Goal: Information Seeking & Learning: Learn about a topic

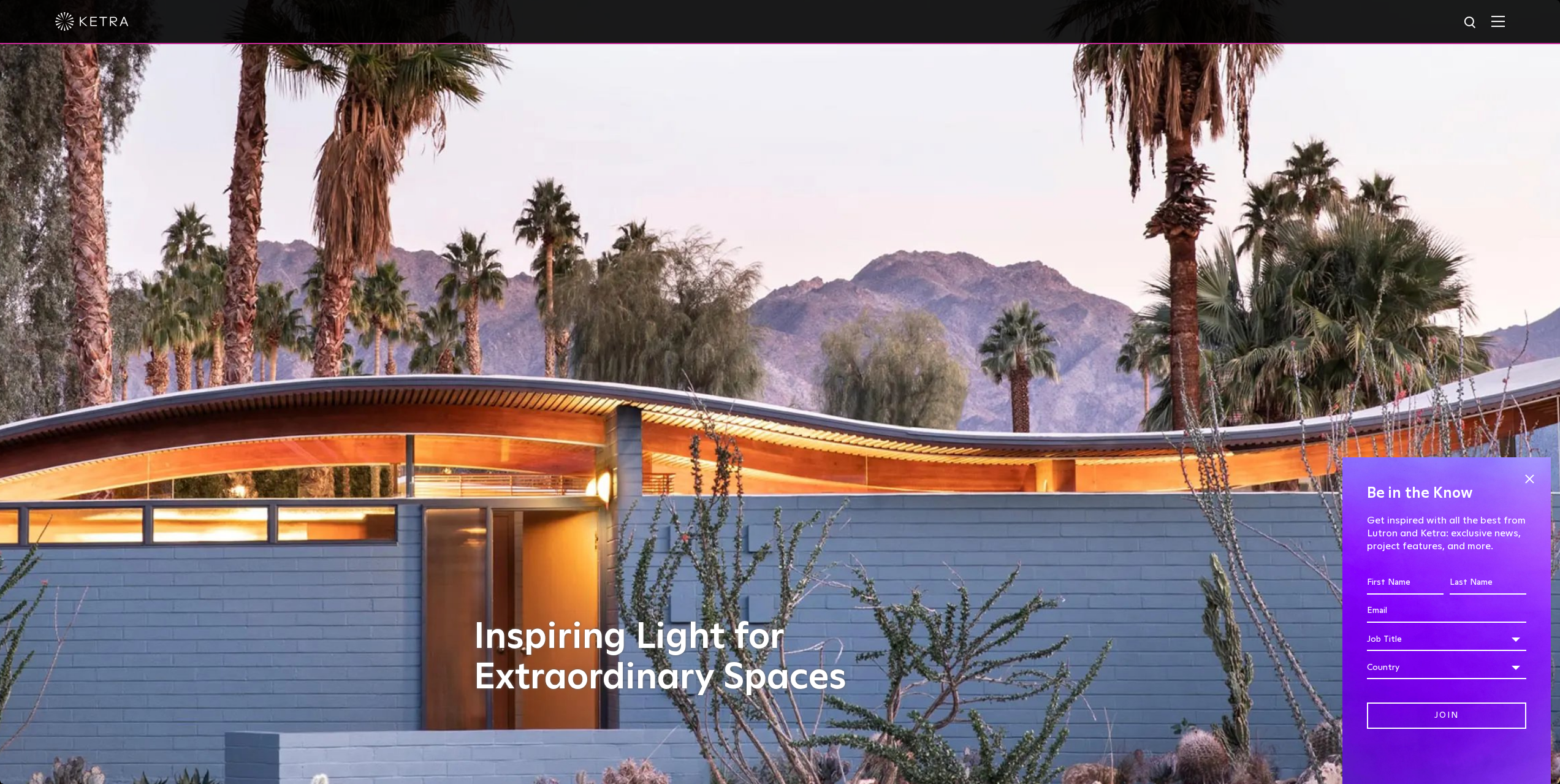
drag, startPoint x: 373, startPoint y: 611, endPoint x: 395, endPoint y: 255, distance: 356.7
click at [1505, 18] on img at bounding box center [1499, 21] width 13 height 12
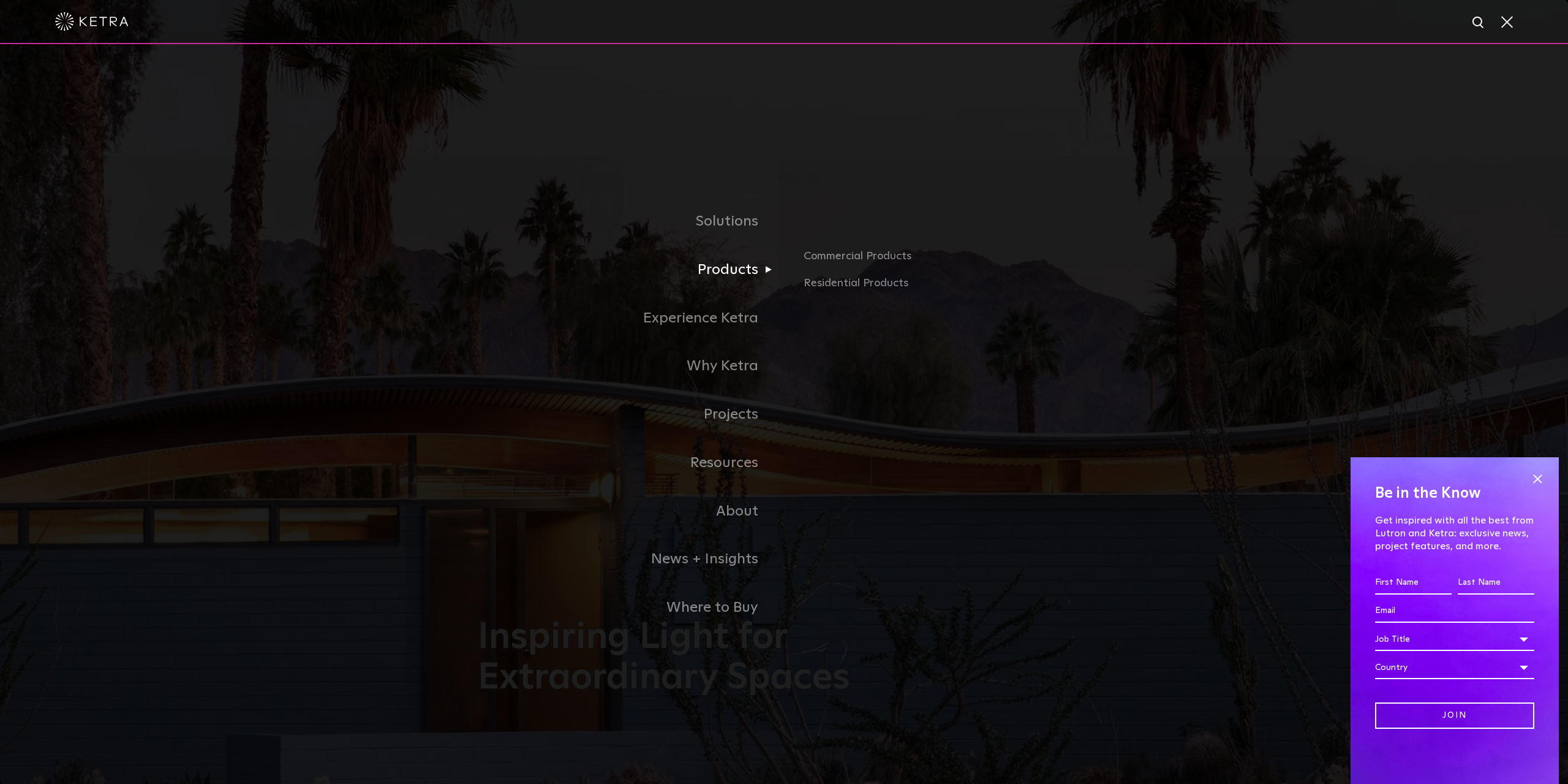
click at [735, 267] on link "Products" at bounding box center [631, 269] width 306 height 48
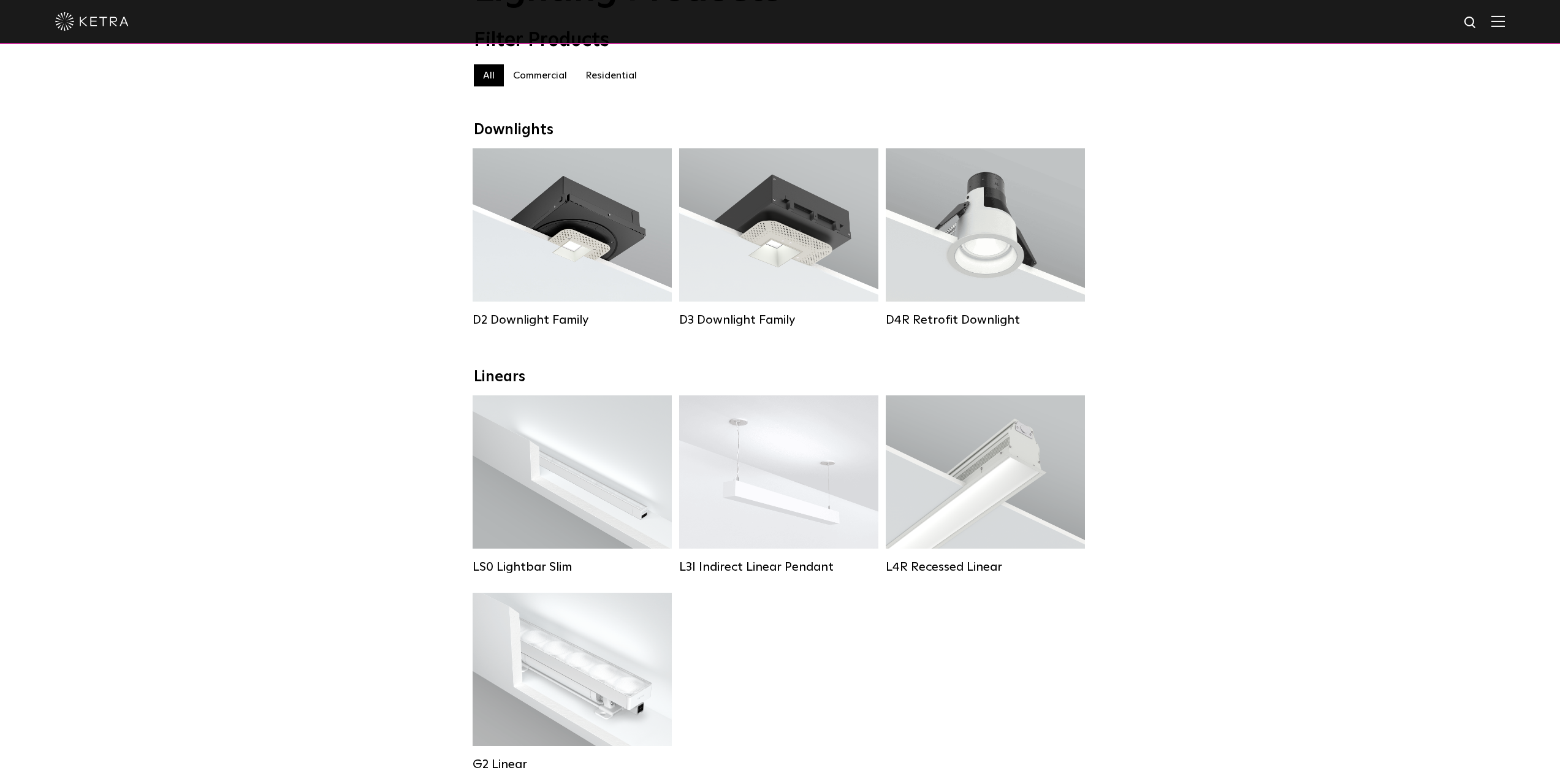
scroll to position [123, 0]
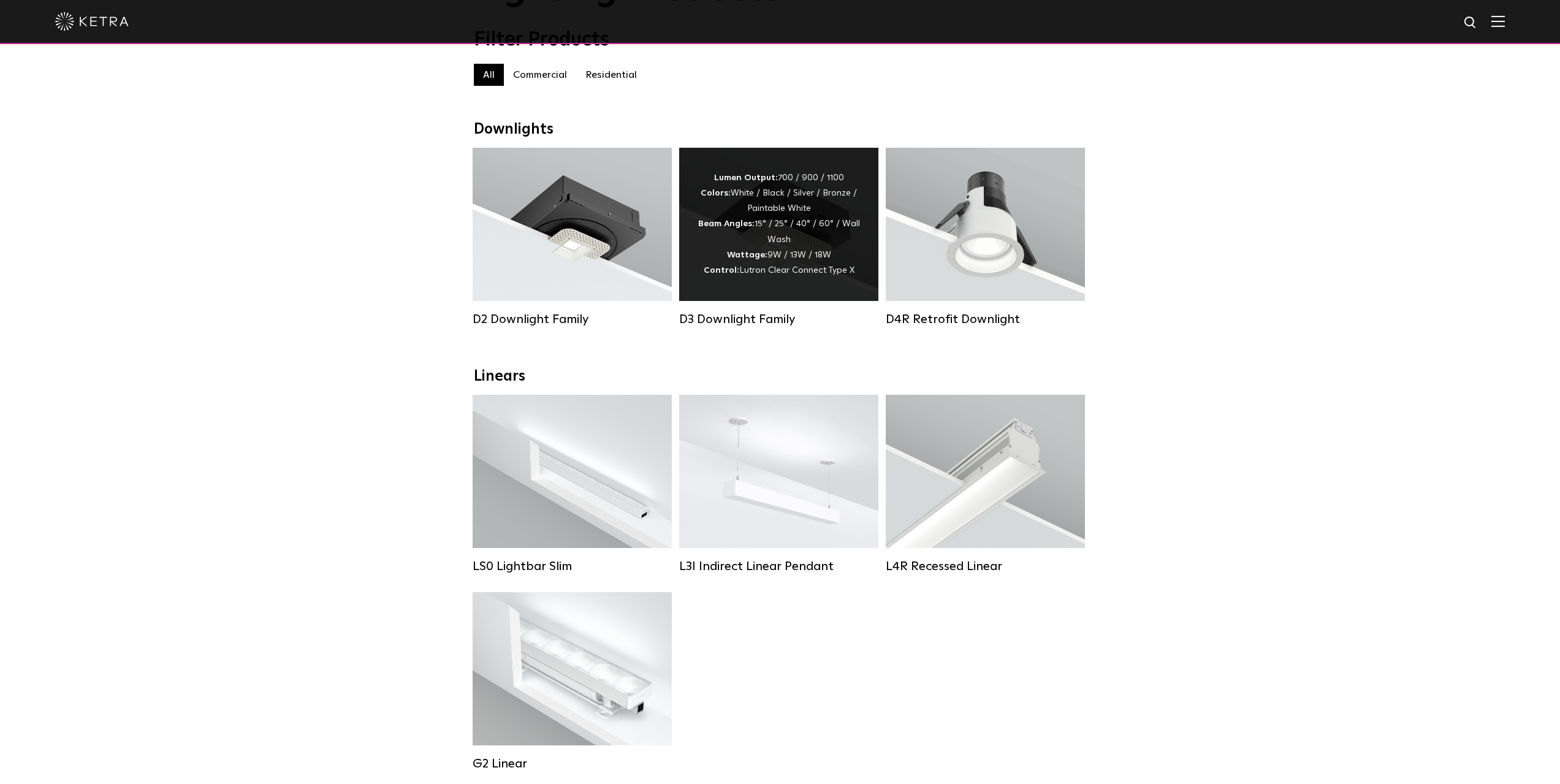
click at [768, 182] on strong "Lumen Output:" at bounding box center [746, 178] width 64 height 8
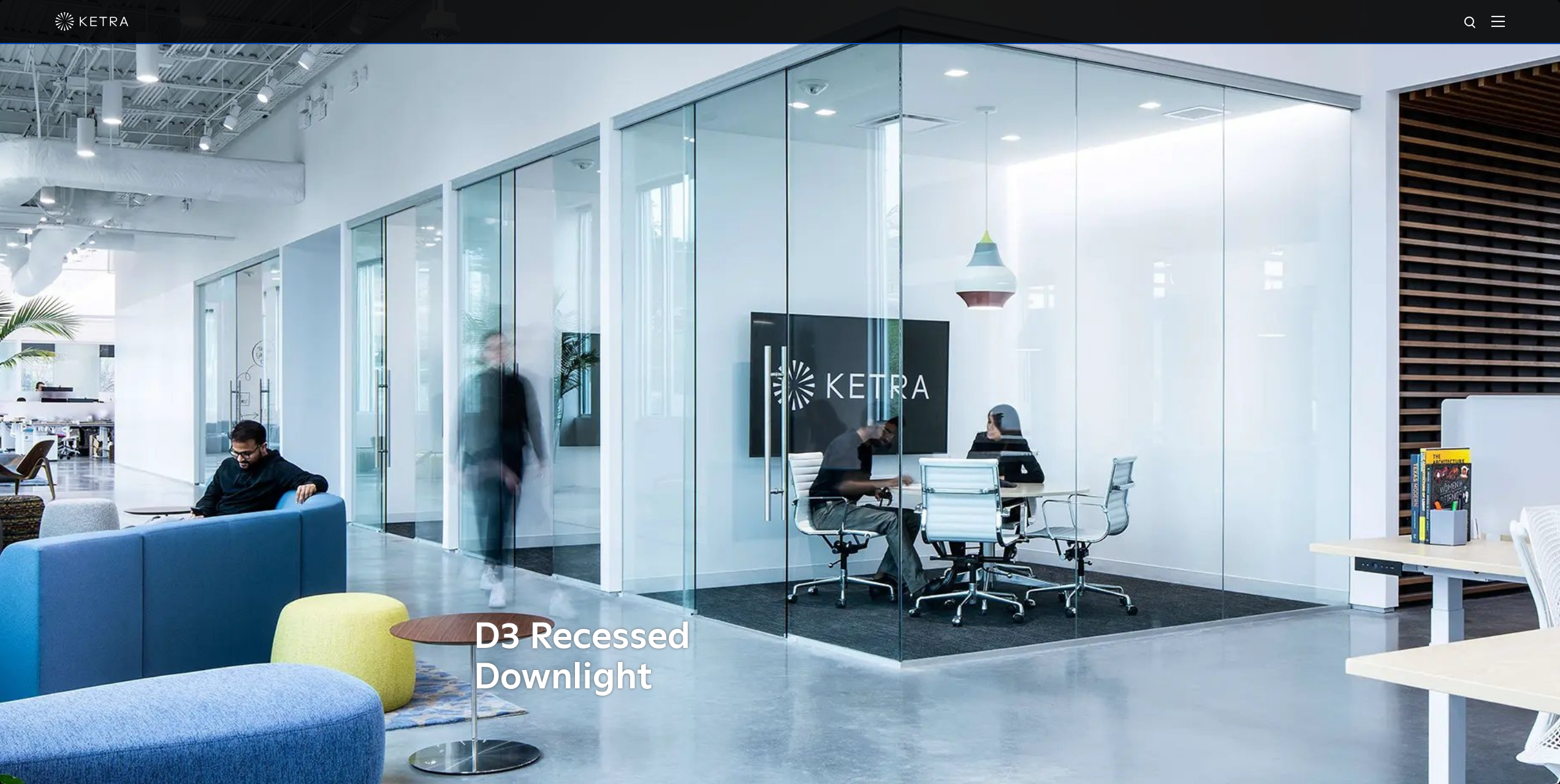
scroll to position [245, 0]
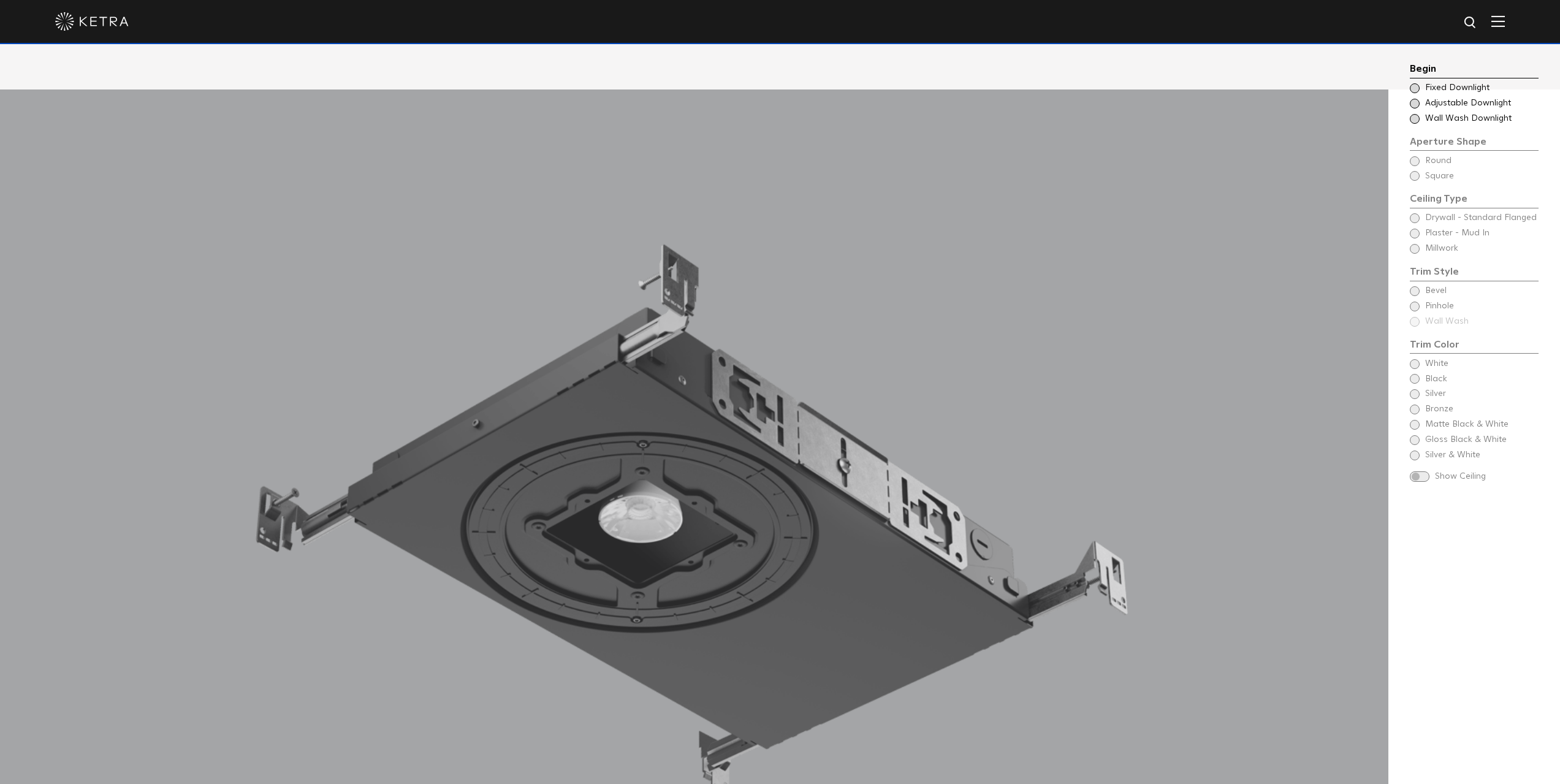
scroll to position [1348, 0]
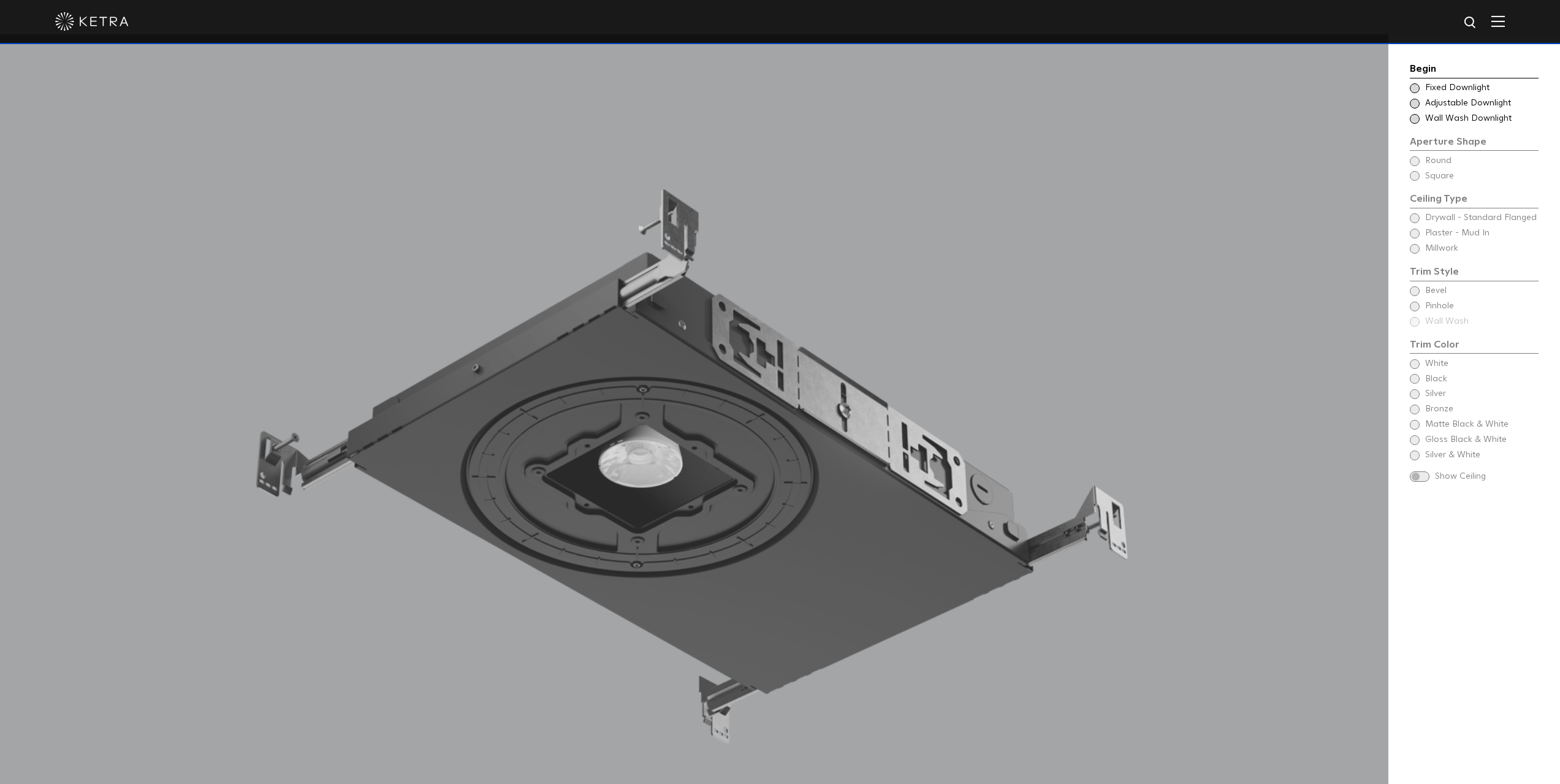
click at [1413, 88] on span at bounding box center [1415, 88] width 10 height 10
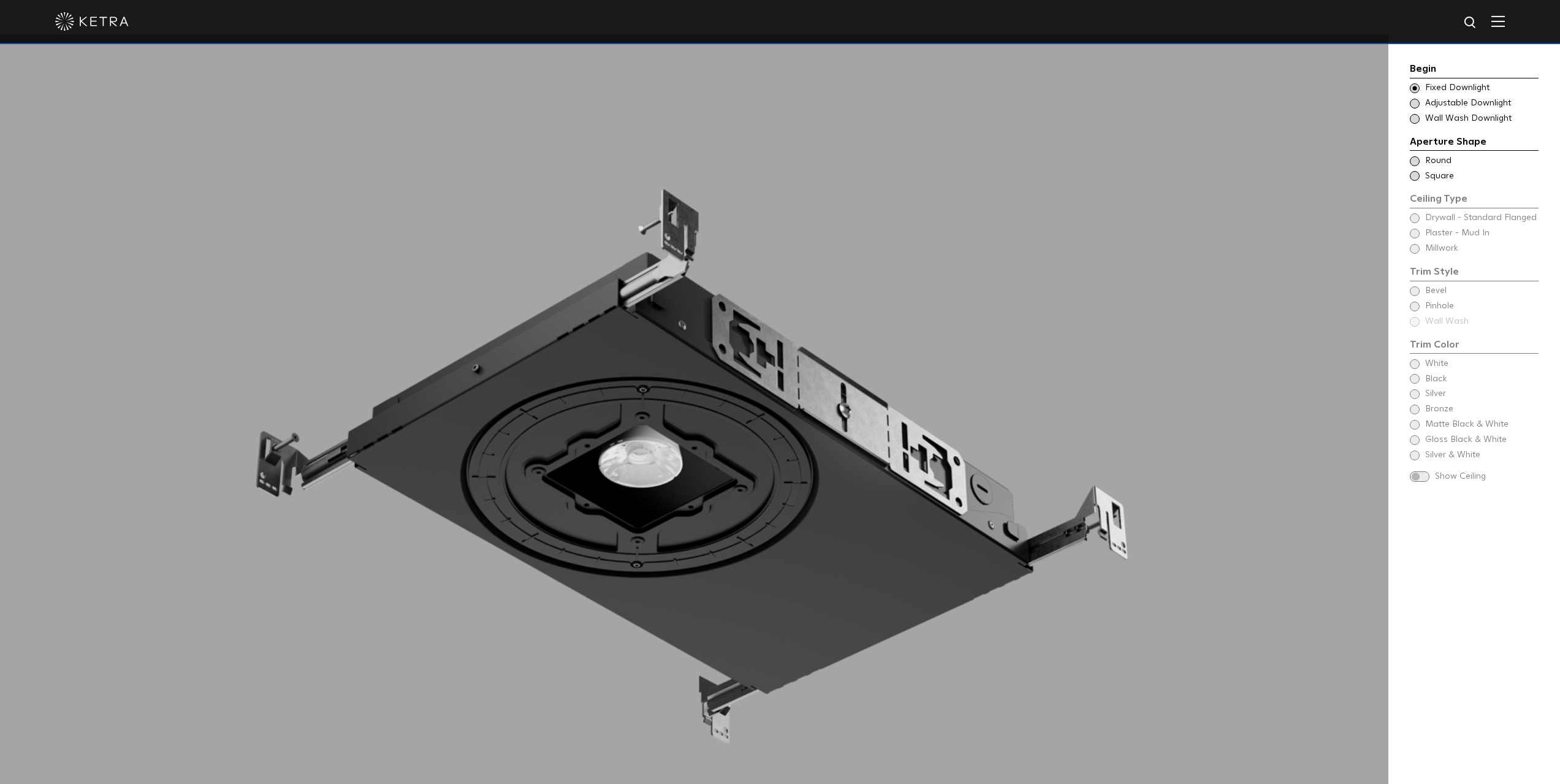
click at [1413, 160] on span at bounding box center [1415, 162] width 10 height 10
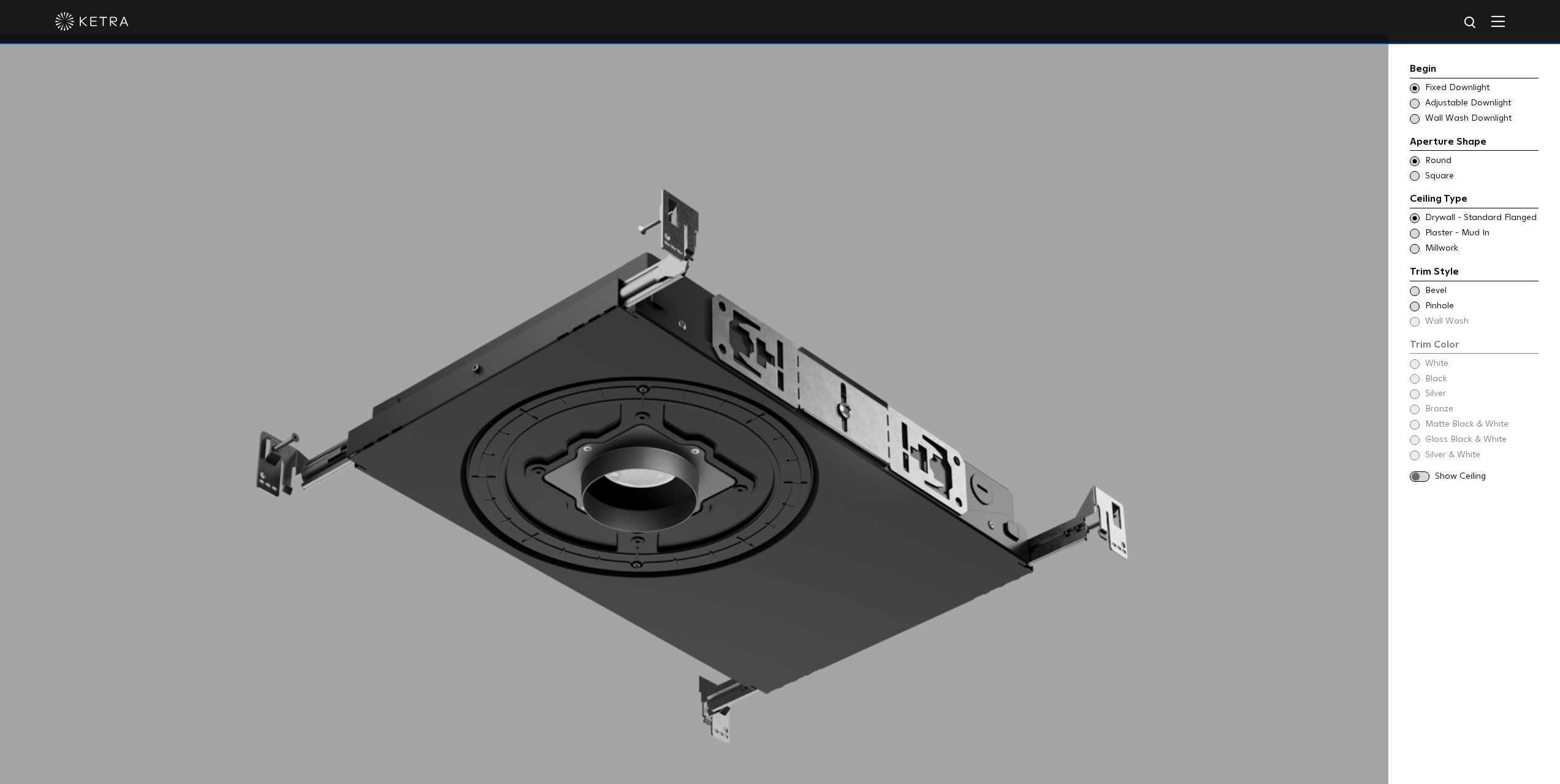
click at [1415, 235] on span at bounding box center [1415, 233] width 10 height 10
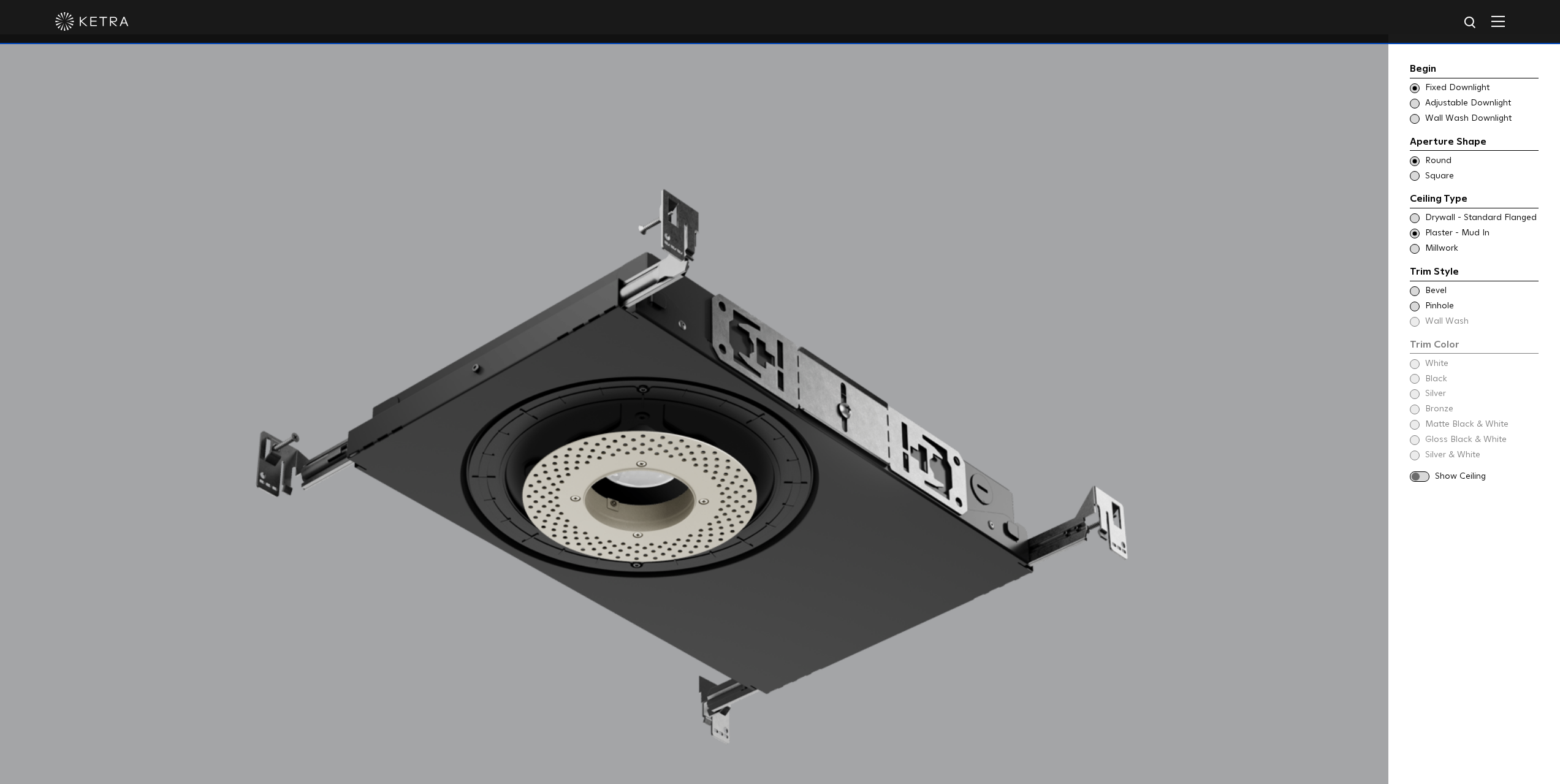
click at [1415, 251] on span at bounding box center [1415, 249] width 10 height 10
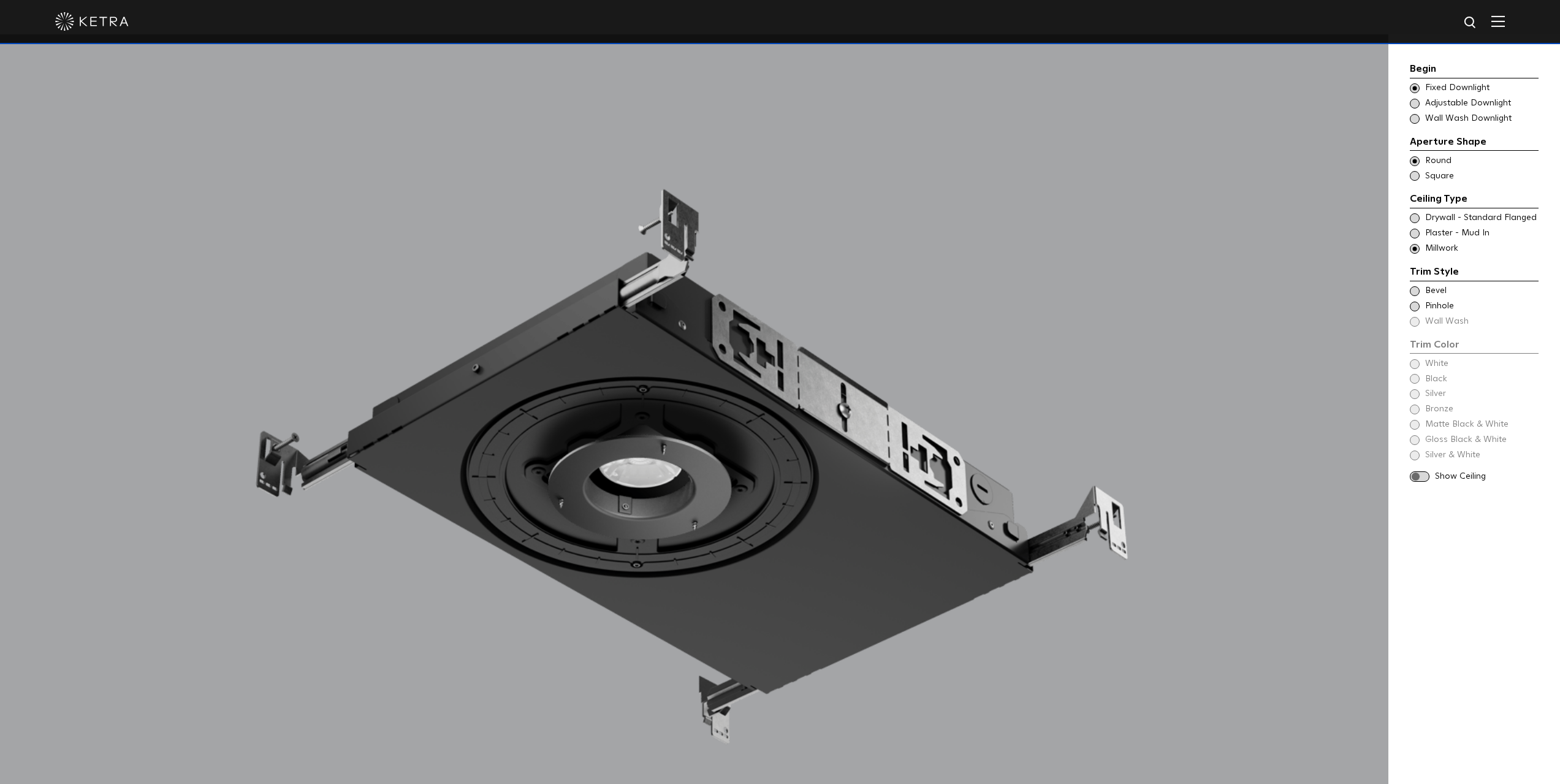
click at [1416, 233] on span at bounding box center [1415, 233] width 10 height 10
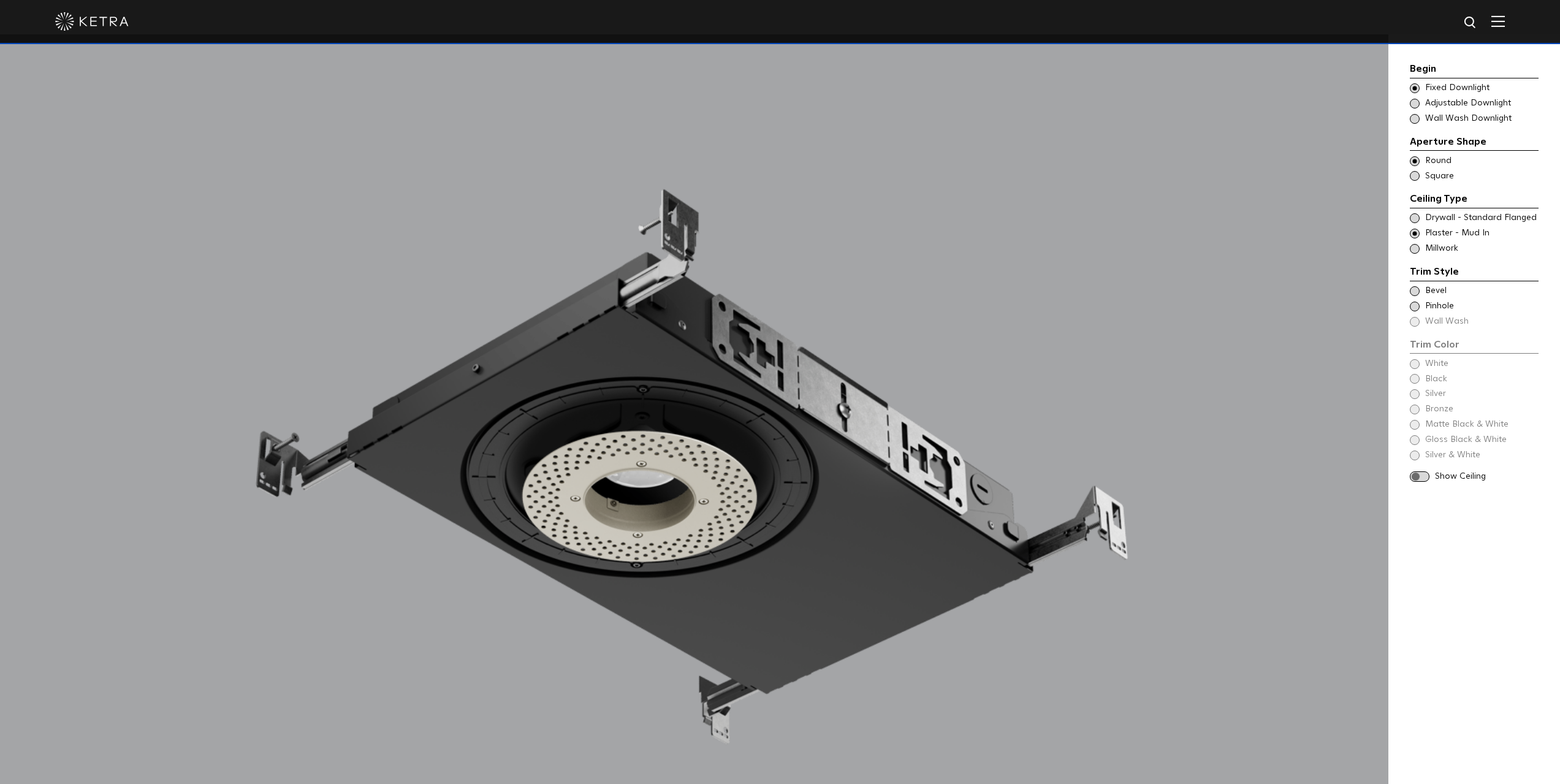
click at [1412, 290] on span at bounding box center [1415, 291] width 10 height 10
click at [1413, 305] on span at bounding box center [1415, 307] width 10 height 10
click at [1415, 291] on span at bounding box center [1415, 291] width 10 height 10
click at [1429, 365] on span "White" at bounding box center [1481, 364] width 112 height 13
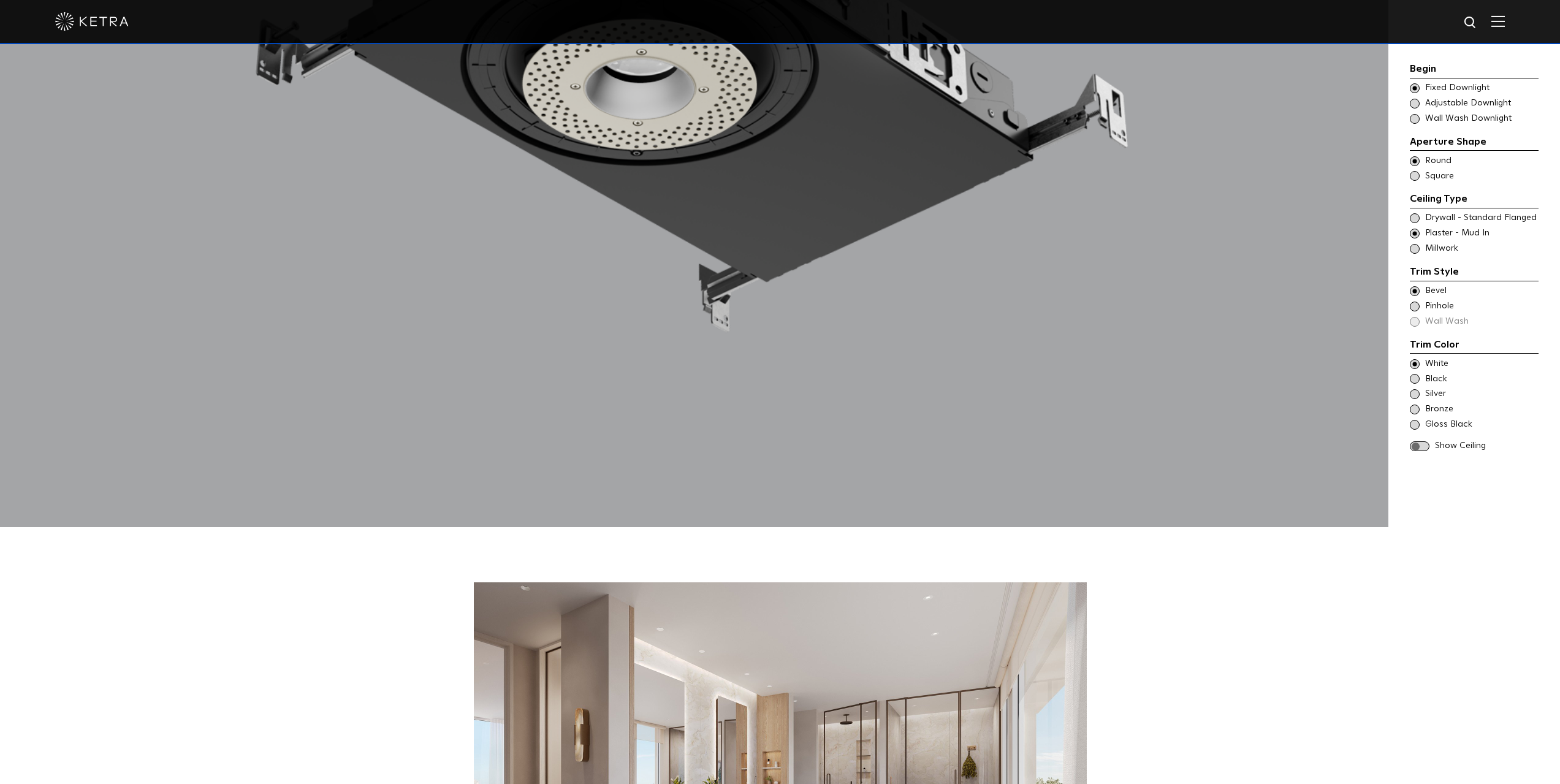
scroll to position [1778, 0]
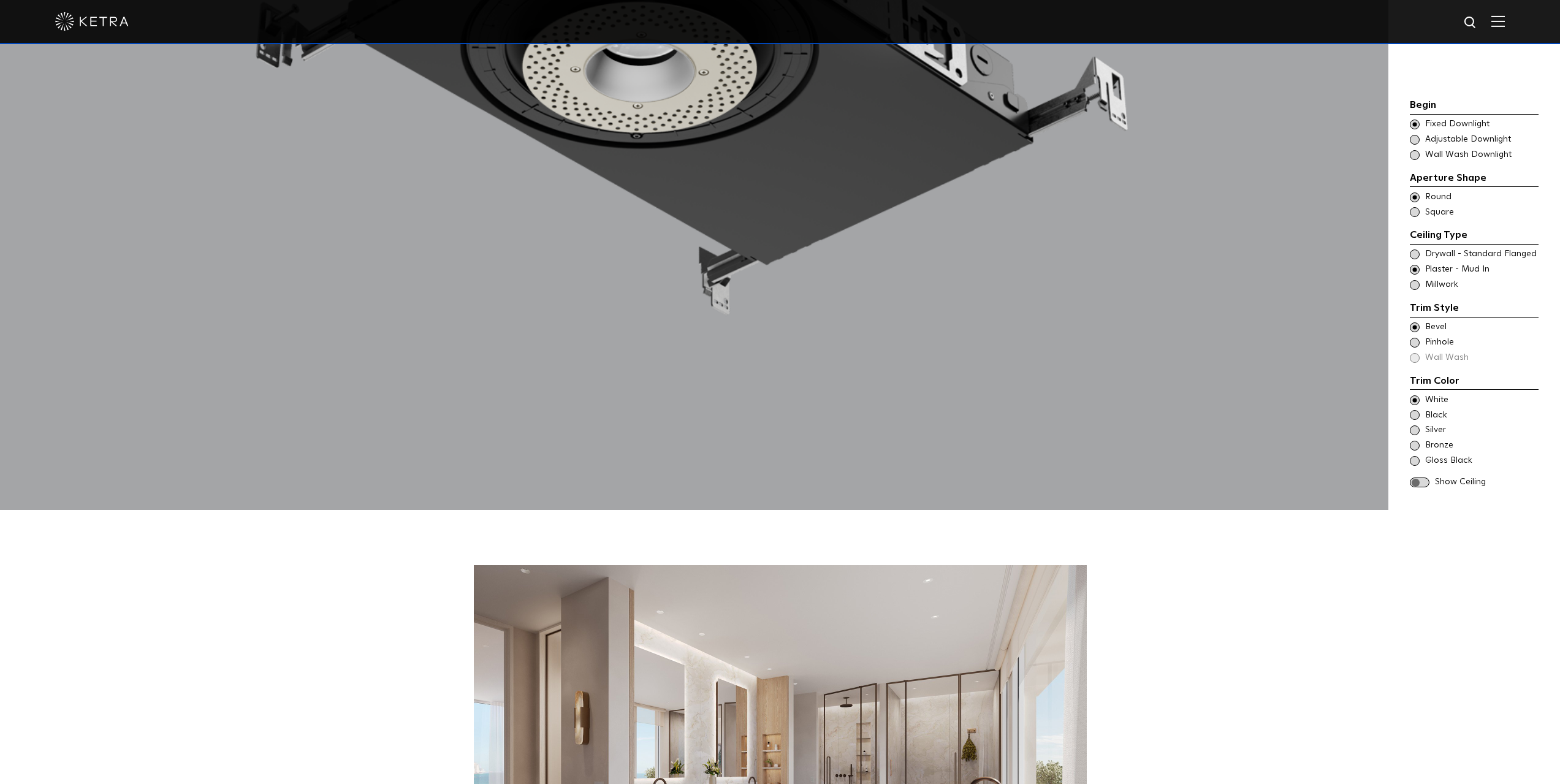
click at [1421, 477] on span at bounding box center [1419, 483] width 19 height 10
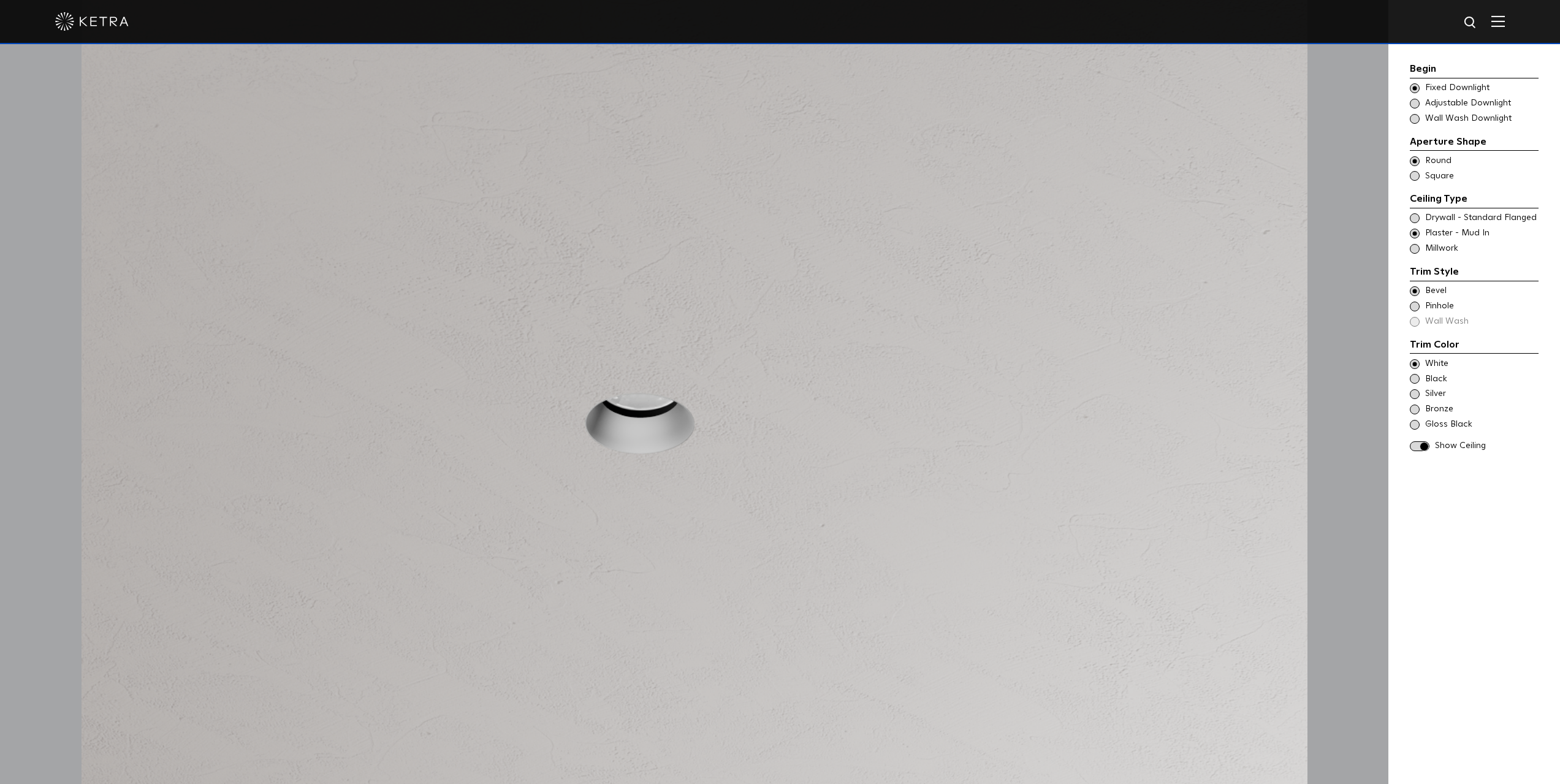
scroll to position [1410, 0]
click at [1415, 307] on span at bounding box center [1415, 307] width 10 height 10
click at [1413, 292] on span at bounding box center [1415, 291] width 10 height 10
click at [1413, 375] on span at bounding box center [1415, 379] width 10 height 10
click at [1418, 393] on span at bounding box center [1415, 394] width 10 height 10
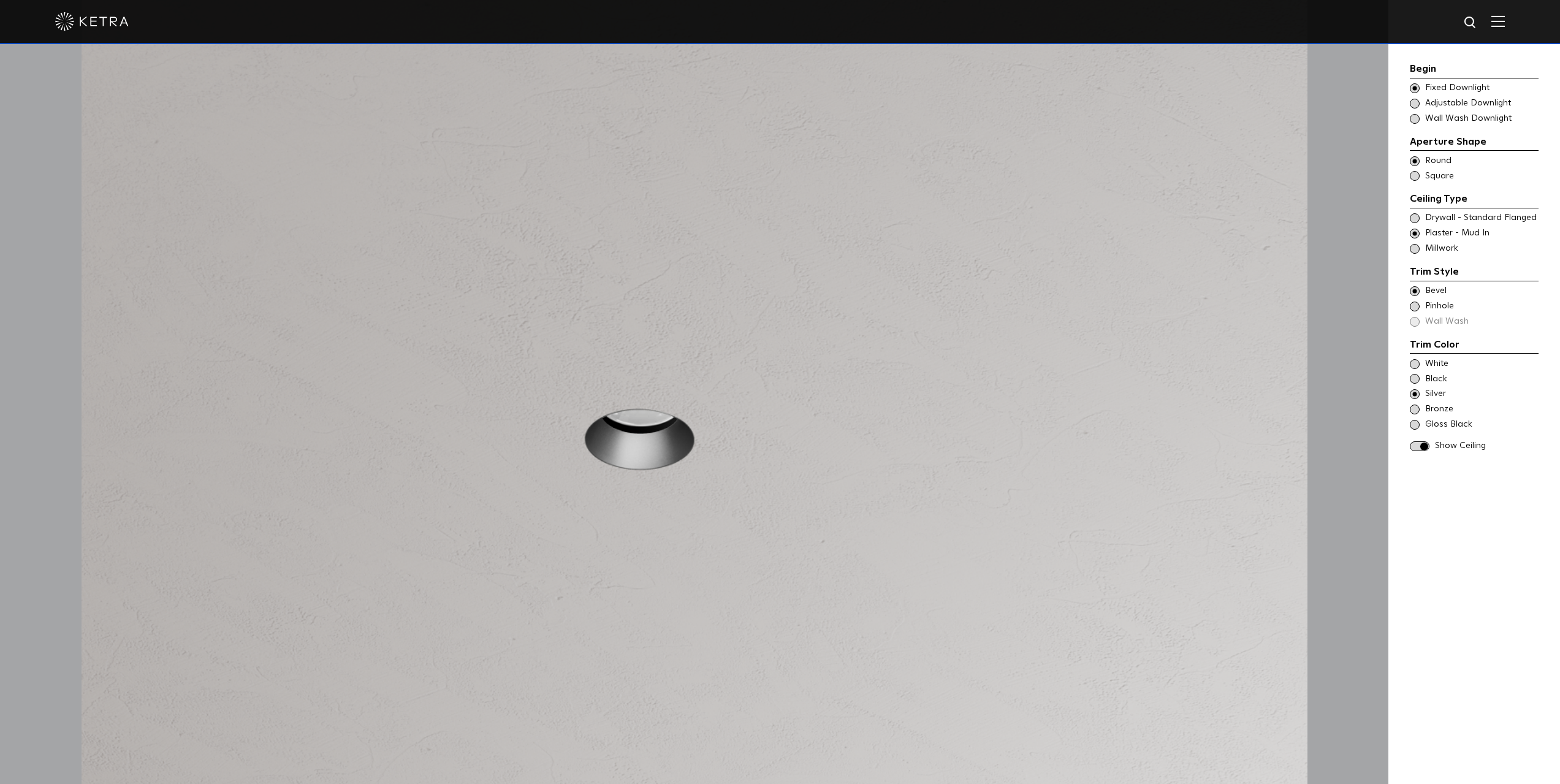
click at [1415, 406] on span at bounding box center [1415, 409] width 10 height 10
click at [1414, 360] on span at bounding box center [1415, 364] width 10 height 10
click at [1407, 250] on div "Begin Choose Aperture Shape Fixed Downlight Choose Aperture Shape Adjustable Do…" at bounding box center [1474, 425] width 172 height 904
click at [1413, 250] on span at bounding box center [1415, 249] width 10 height 10
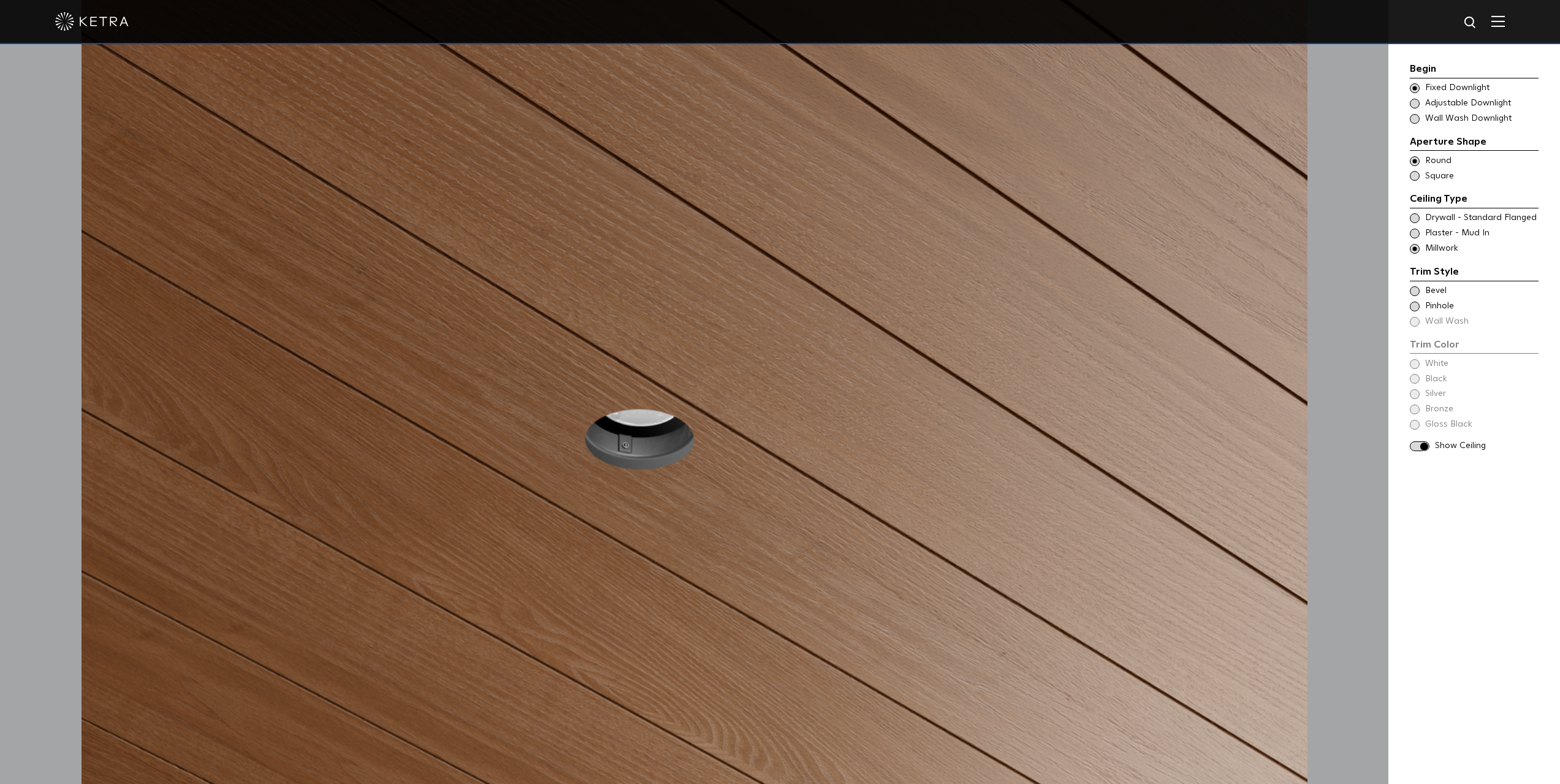
click at [1415, 233] on span at bounding box center [1415, 233] width 10 height 10
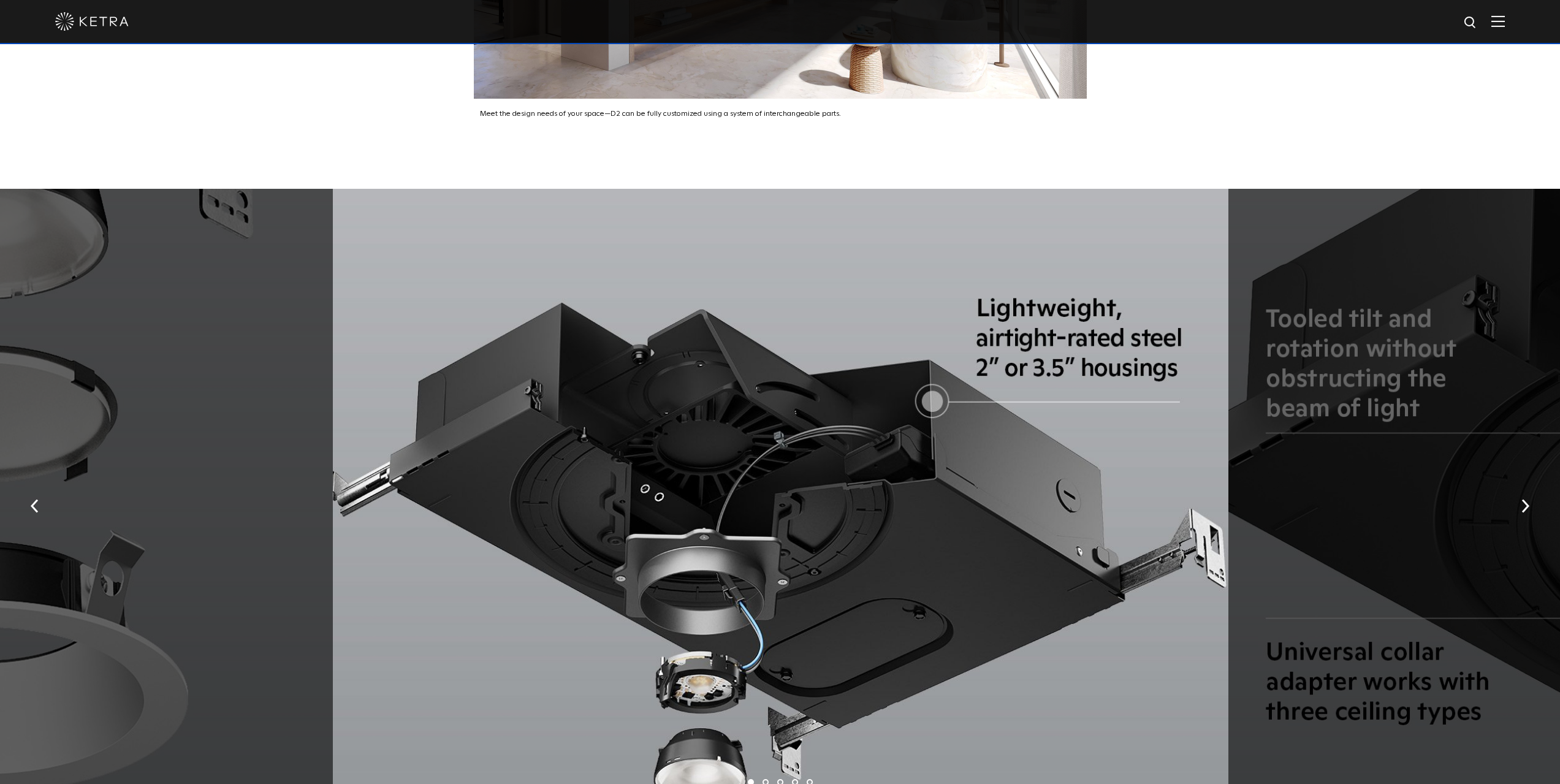
scroll to position [2696, 0]
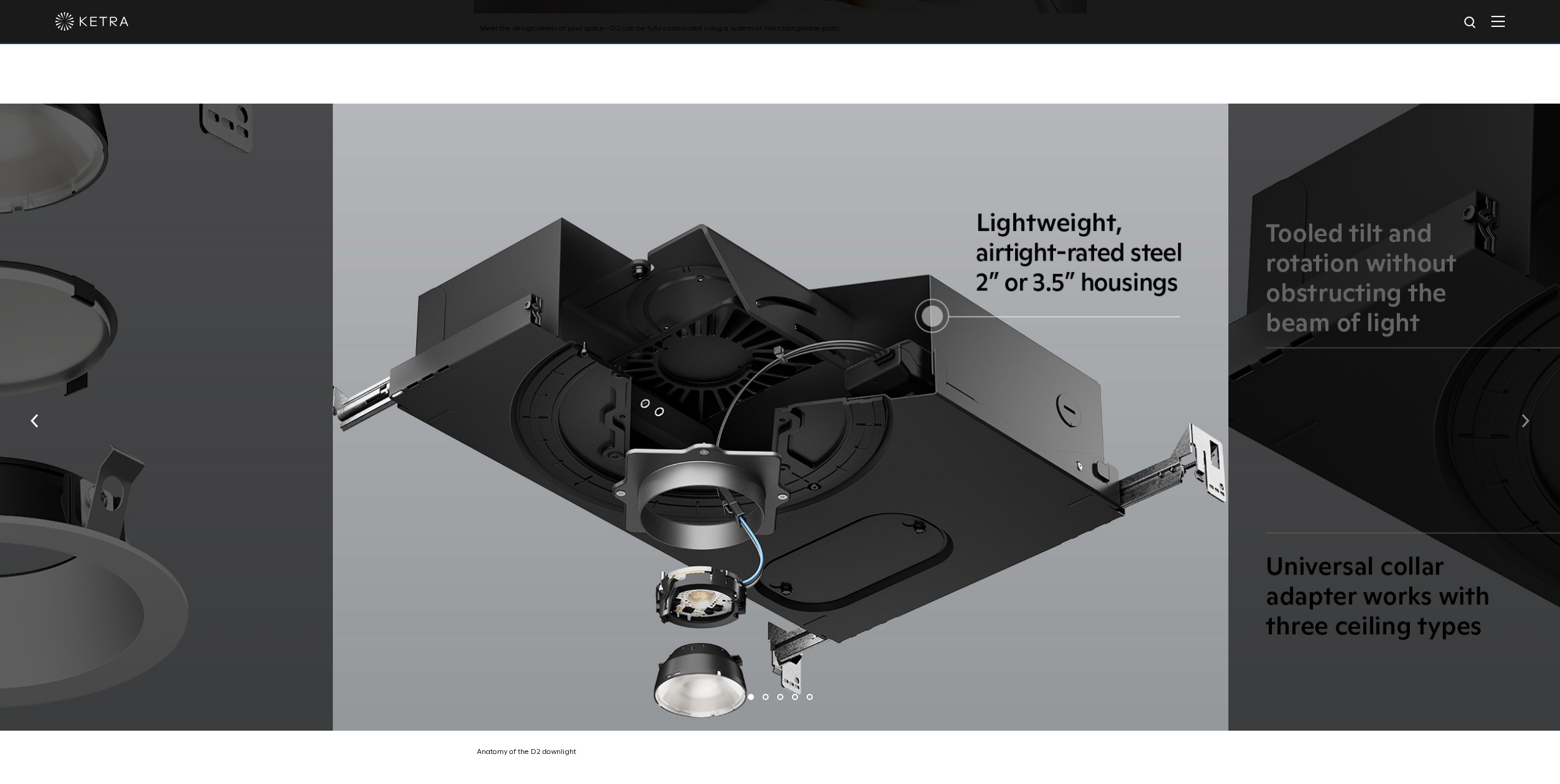
click at [1523, 414] on img "button" at bounding box center [1525, 421] width 8 height 13
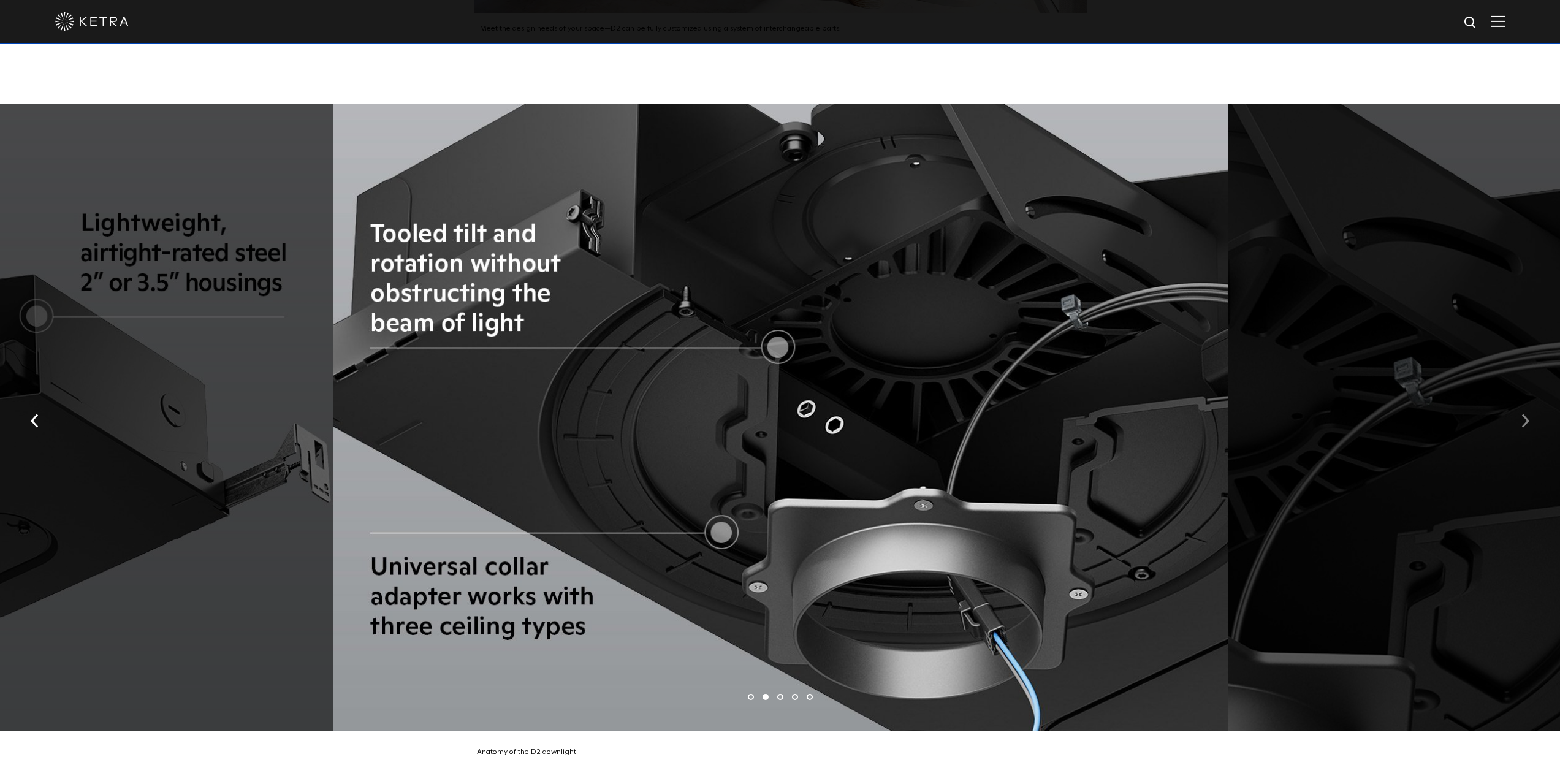
click at [1523, 414] on img "button" at bounding box center [1525, 421] width 8 height 13
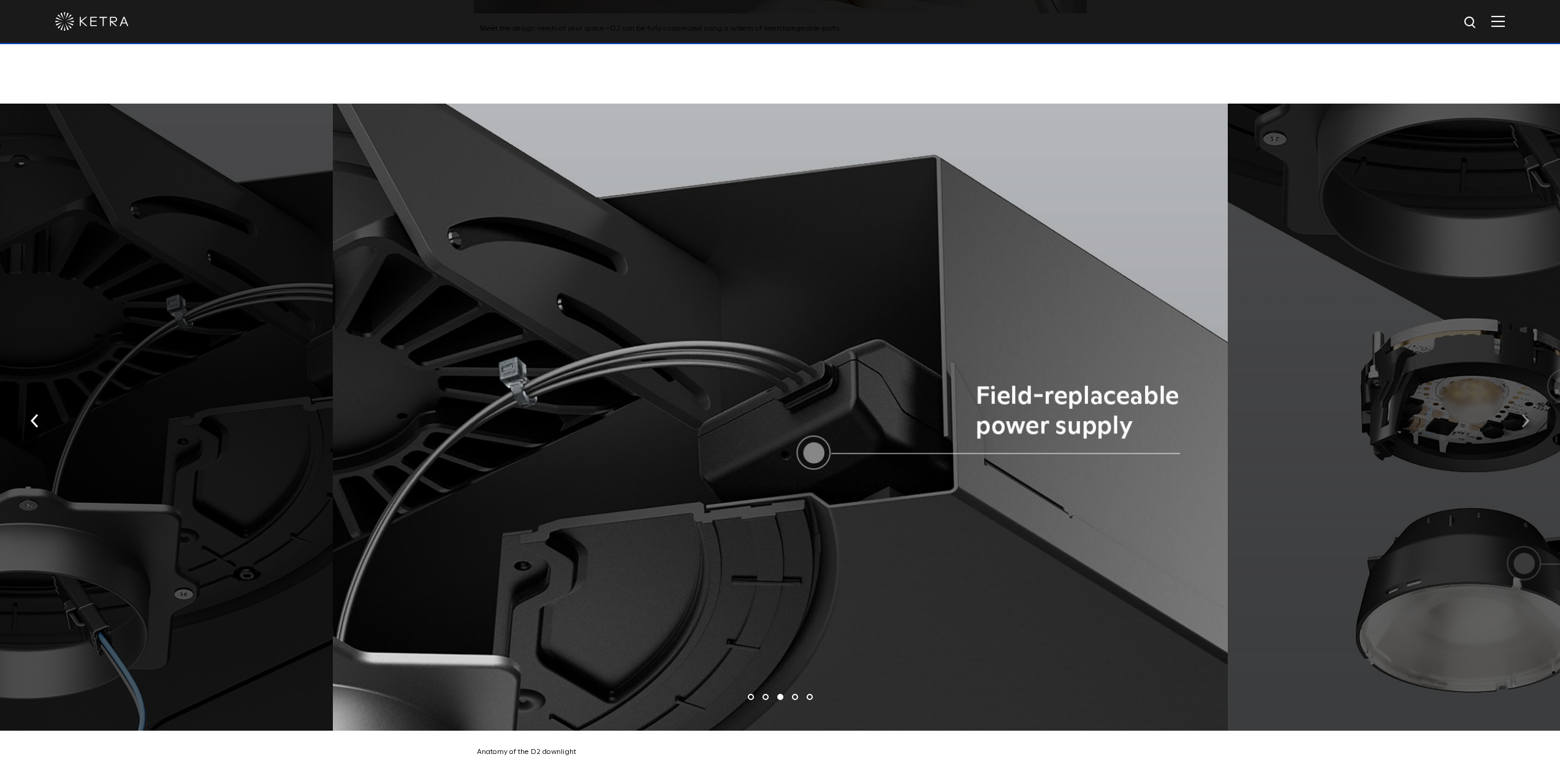
click at [1523, 414] on img "button" at bounding box center [1525, 421] width 8 height 13
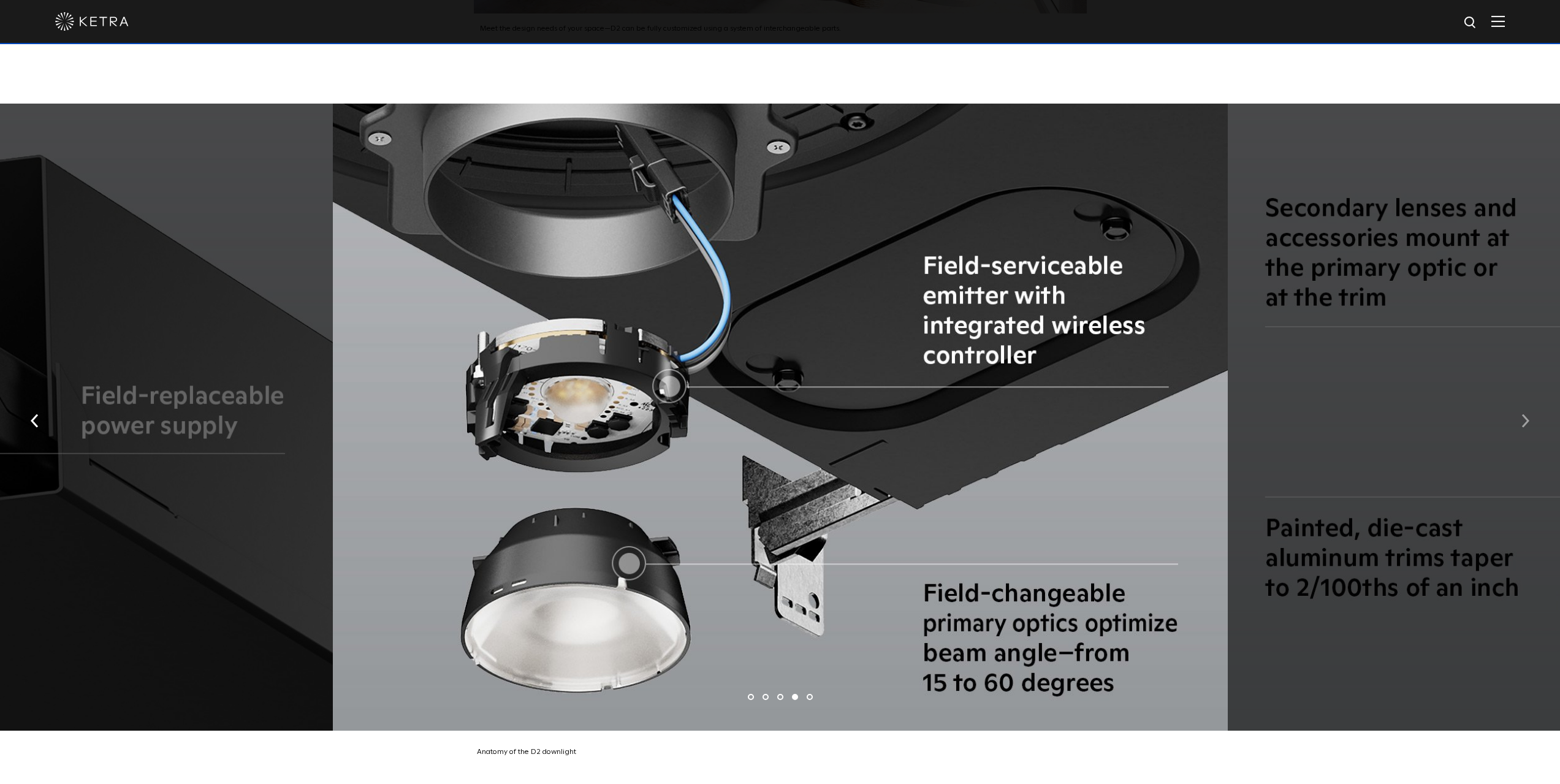
click at [1523, 414] on img "button" at bounding box center [1525, 421] width 8 height 13
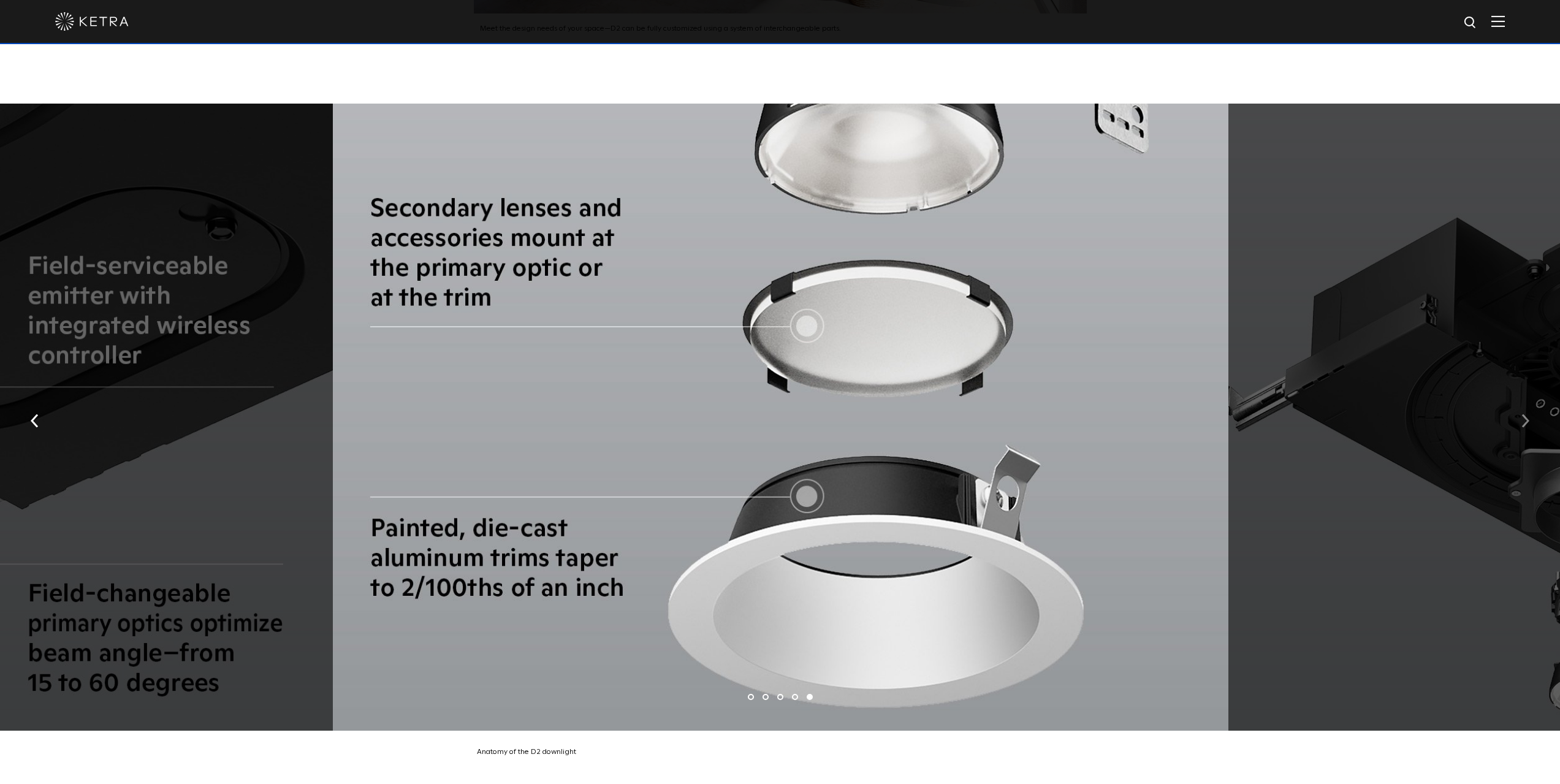
click at [1523, 414] on img "button" at bounding box center [1525, 421] width 8 height 13
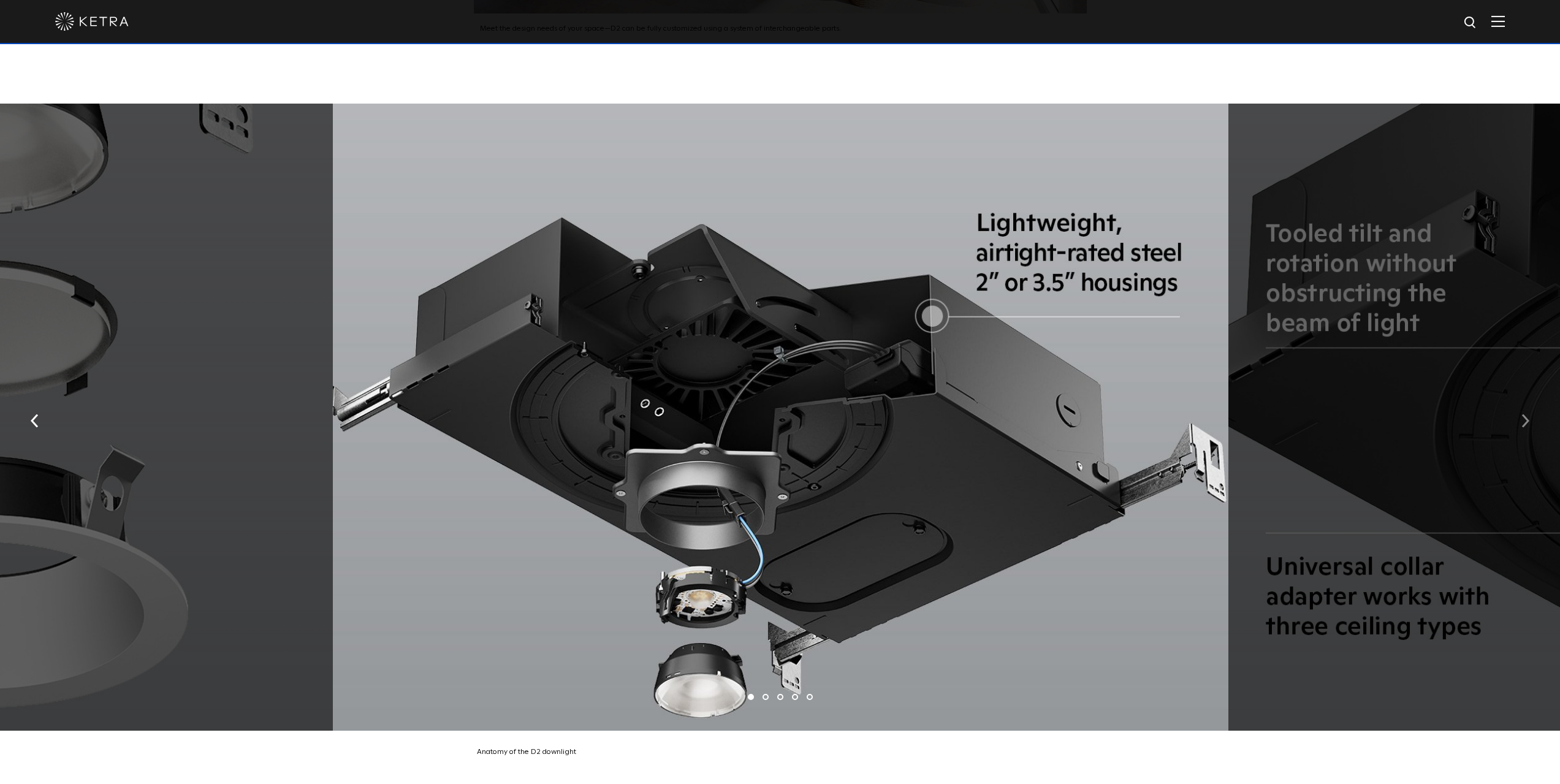
click at [1523, 414] on img "button" at bounding box center [1525, 421] width 8 height 13
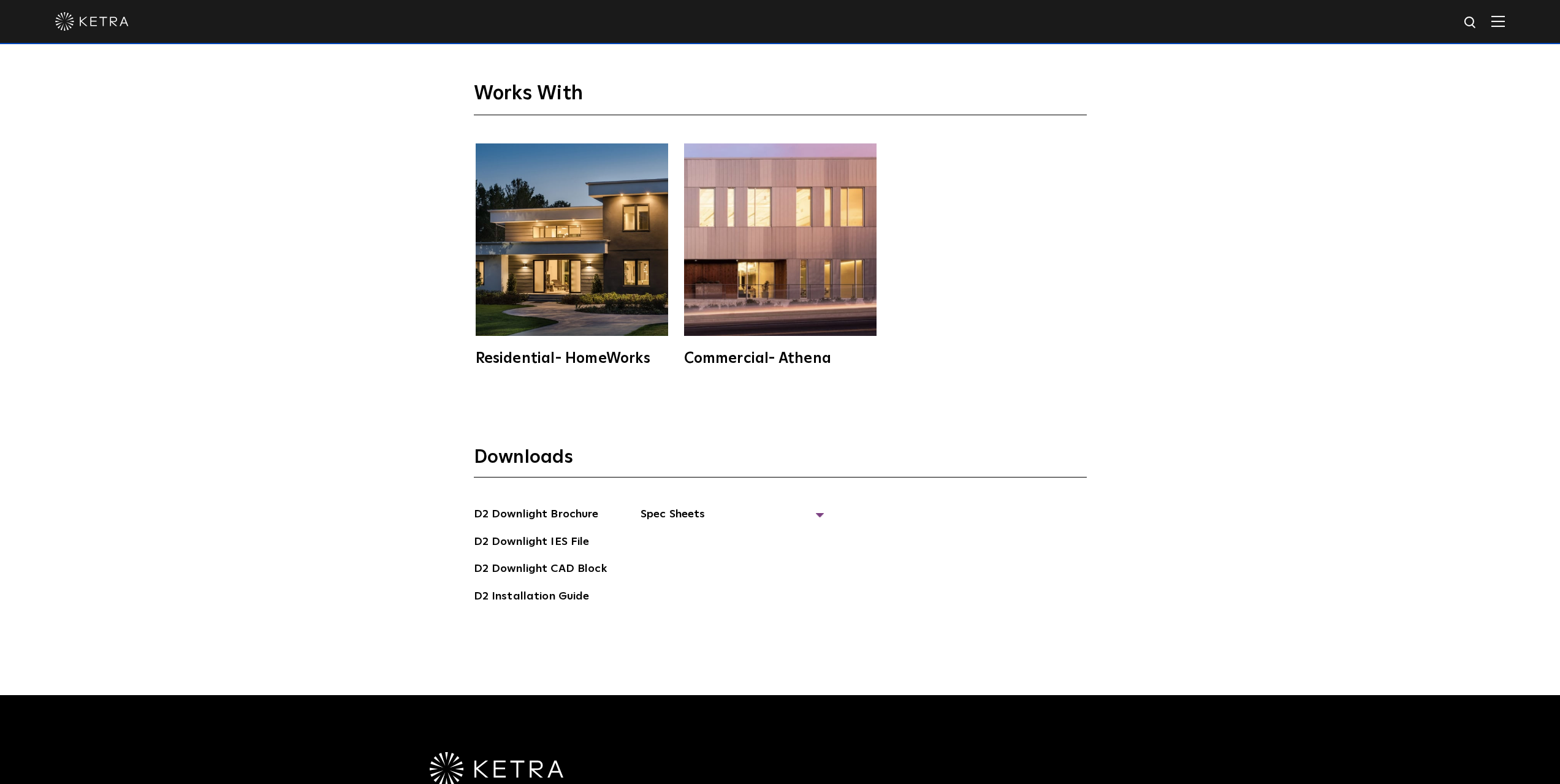
scroll to position [3923, 0]
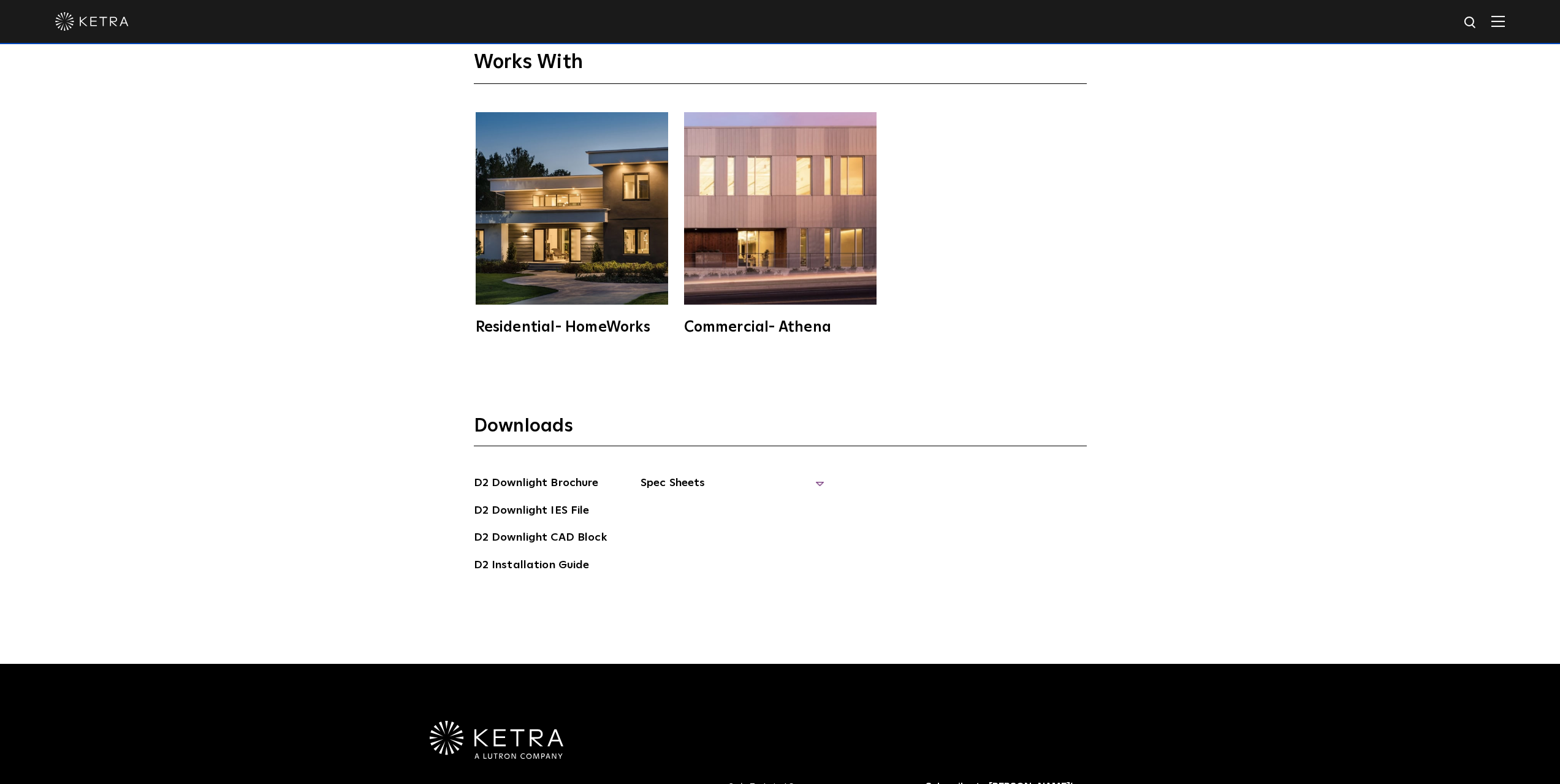
click at [676, 474] on span "Spec Sheets" at bounding box center [733, 488] width 184 height 27
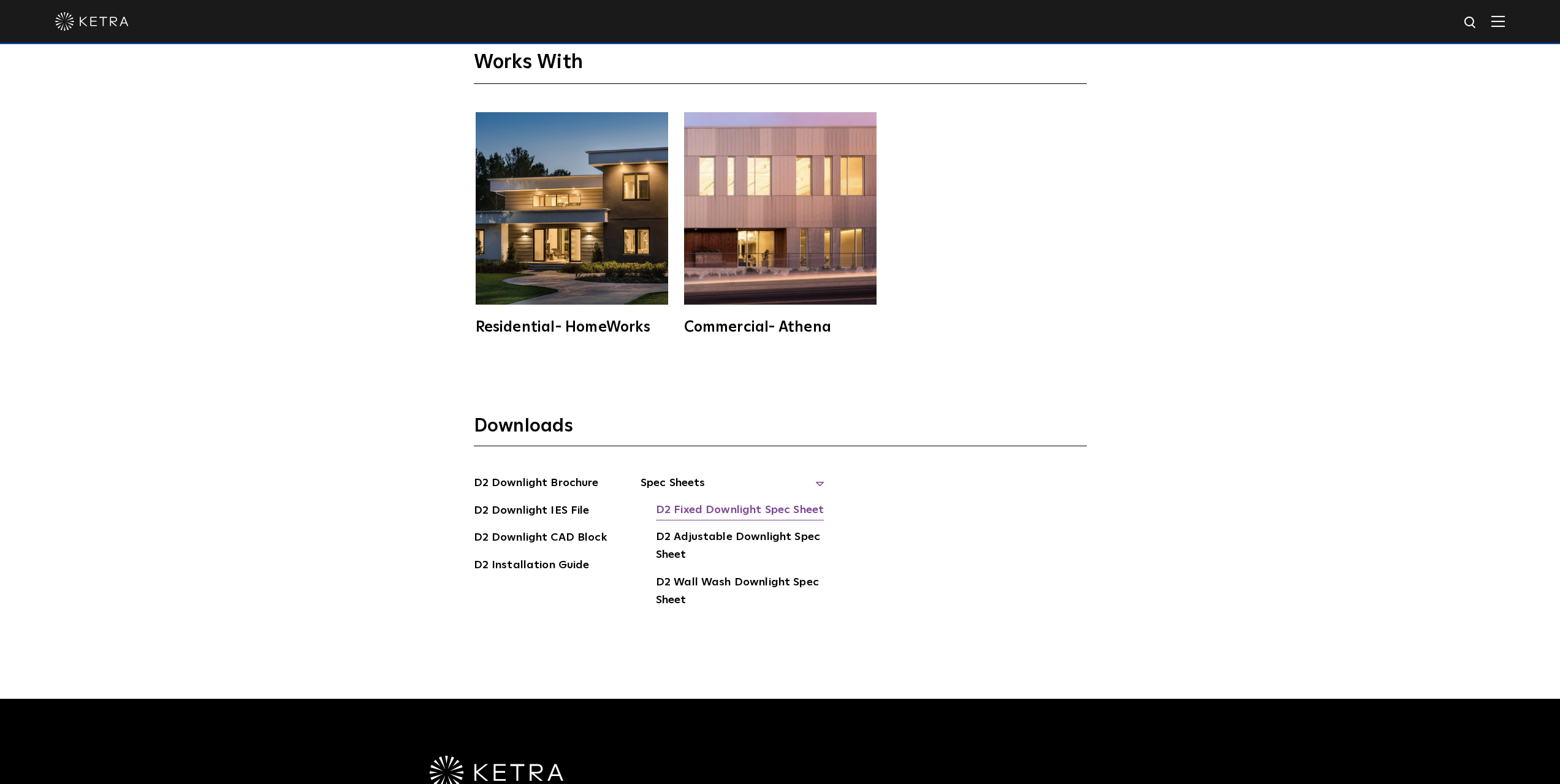
click at [729, 501] on link "D2 Fixed Downlight Spec Sheet" at bounding box center [740, 510] width 168 height 19
